Goal: Check status: Check status

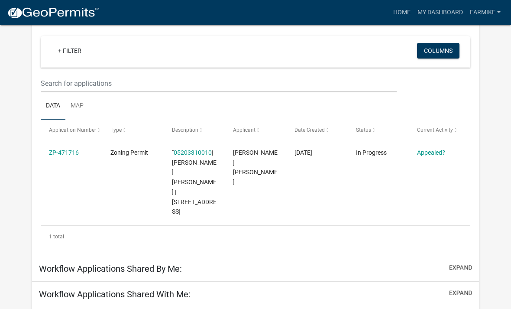
scroll to position [84, 0]
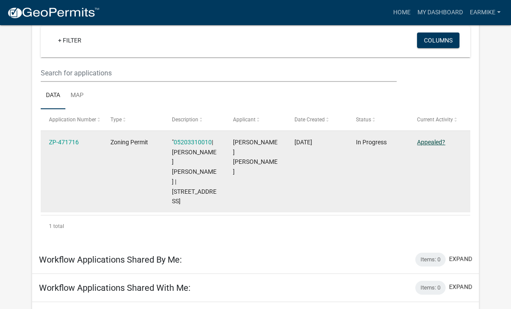
click at [427, 145] on link "Appealed?" at bounding box center [431, 142] width 28 height 7
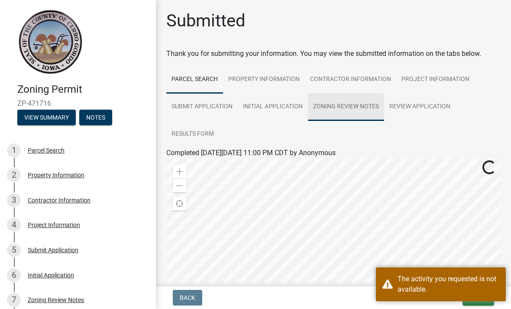
click at [368, 117] on link "Zoning Review Notes" at bounding box center [346, 107] width 76 height 28
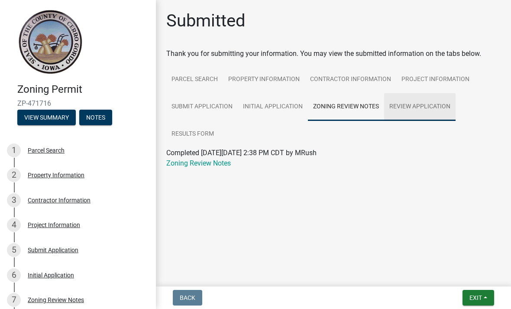
click at [424, 106] on link "Review Application" at bounding box center [419, 107] width 71 height 28
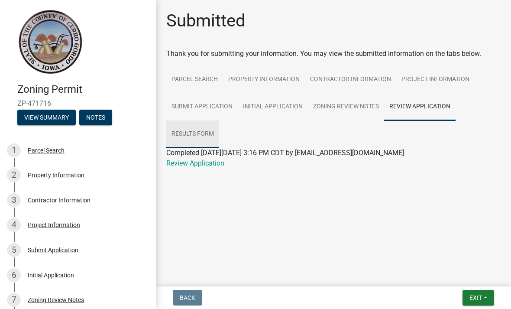
click at [198, 139] on link "Results Form" at bounding box center [192, 134] width 53 height 28
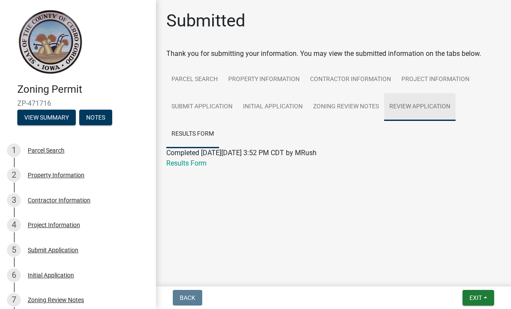
click at [414, 107] on link "Review Application" at bounding box center [419, 107] width 71 height 28
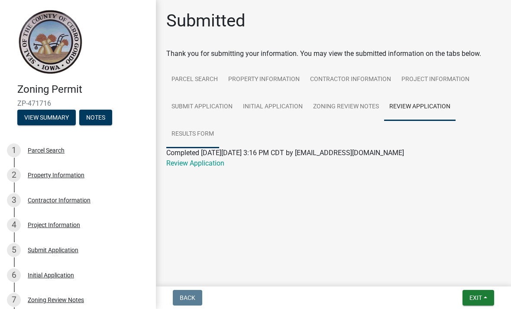
click at [196, 141] on link "Results Form" at bounding box center [192, 134] width 53 height 28
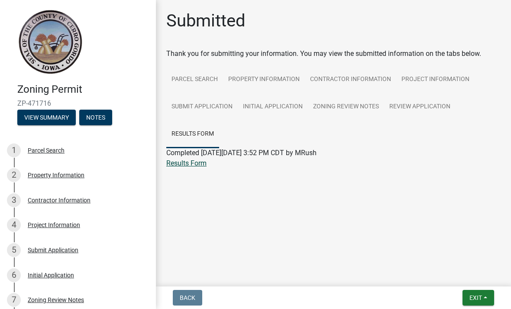
click at [203, 164] on link "Results Form" at bounding box center [186, 163] width 40 height 8
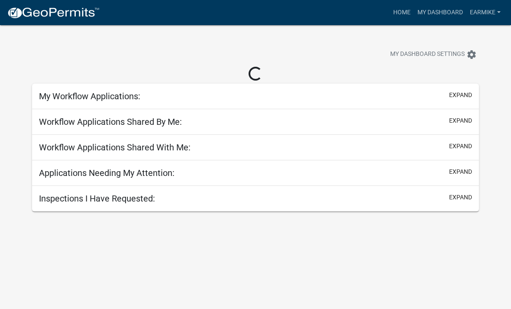
scroll to position [25, 0]
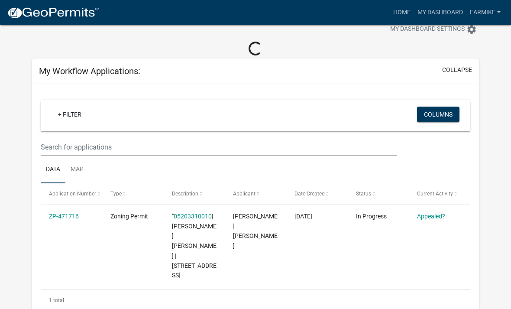
click at [493, 109] on app-user-applications "more_horiz Home My Dashboard EarMike Account Logout My Dashboard Settings setti…" at bounding box center [255, 211] width 511 height 422
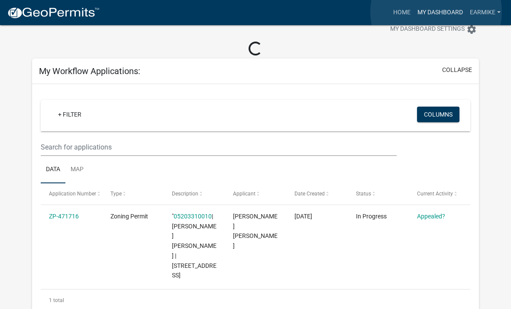
click at [436, 12] on link "My Dashboard" at bounding box center [440, 12] width 52 height 16
